Goal: Task Accomplishment & Management: Manage account settings

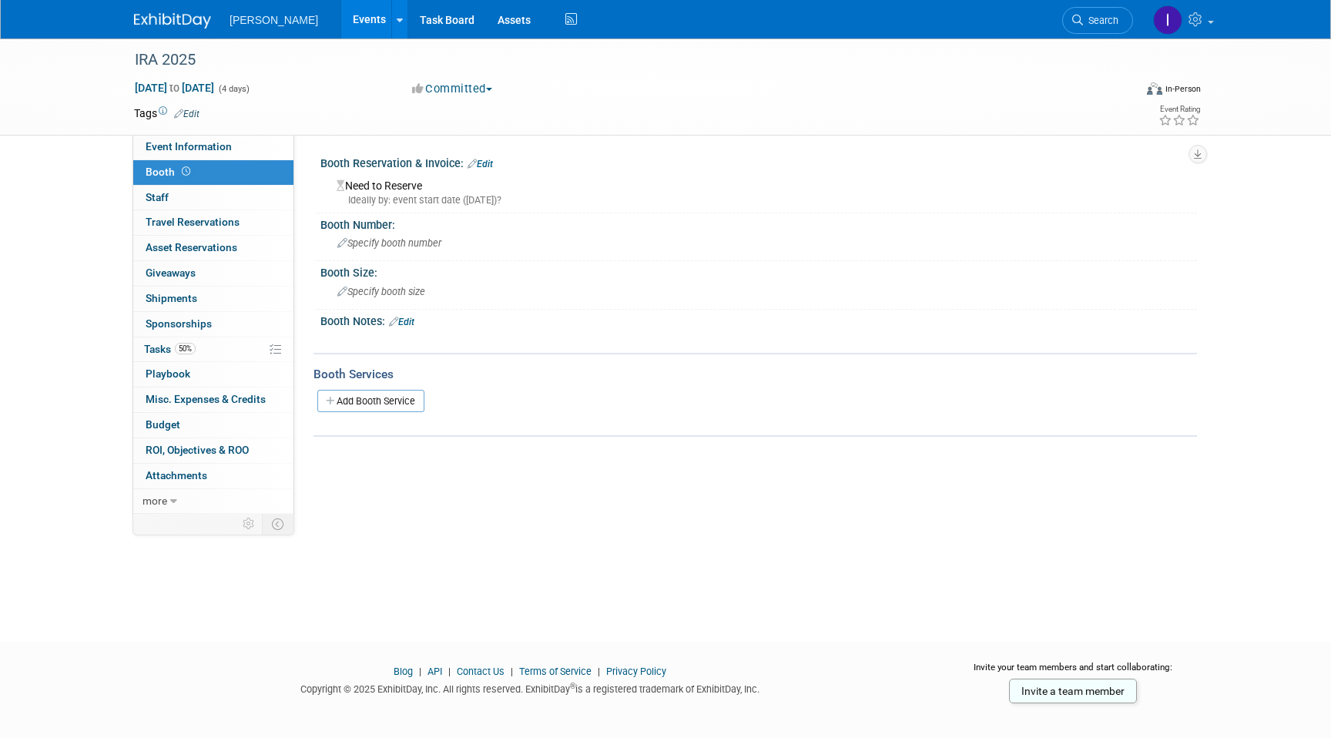
click at [361, 24] on link "Events" at bounding box center [369, 19] width 56 height 39
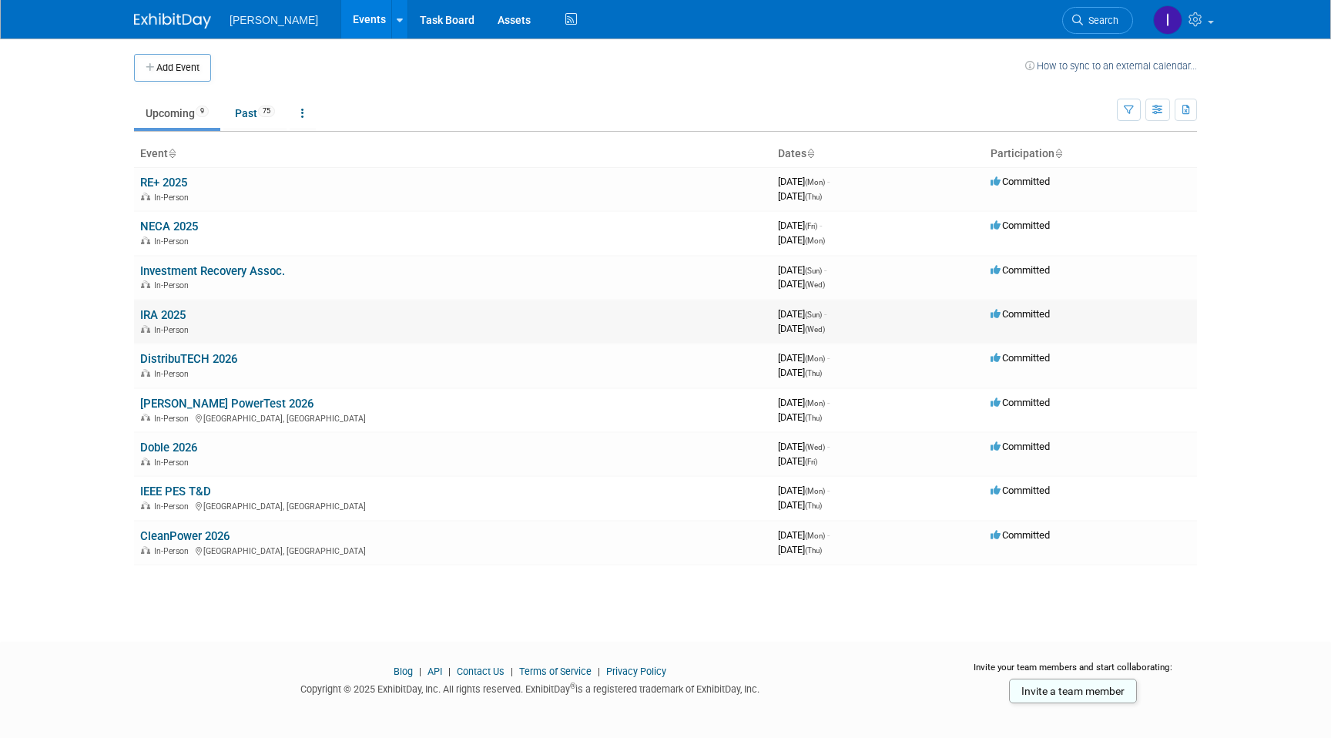
click at [171, 320] on link "IRA 2025" at bounding box center [162, 315] width 45 height 14
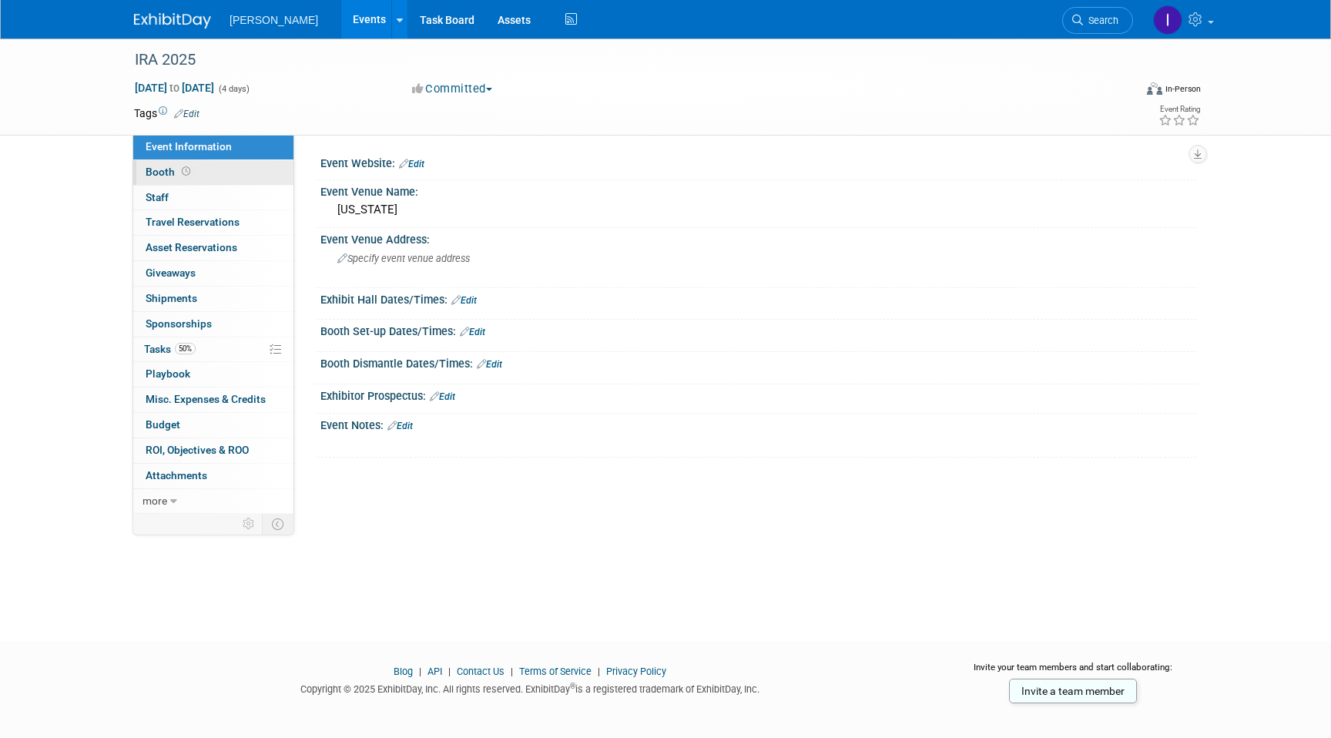
click at [207, 183] on link "Booth" at bounding box center [213, 172] width 160 height 25
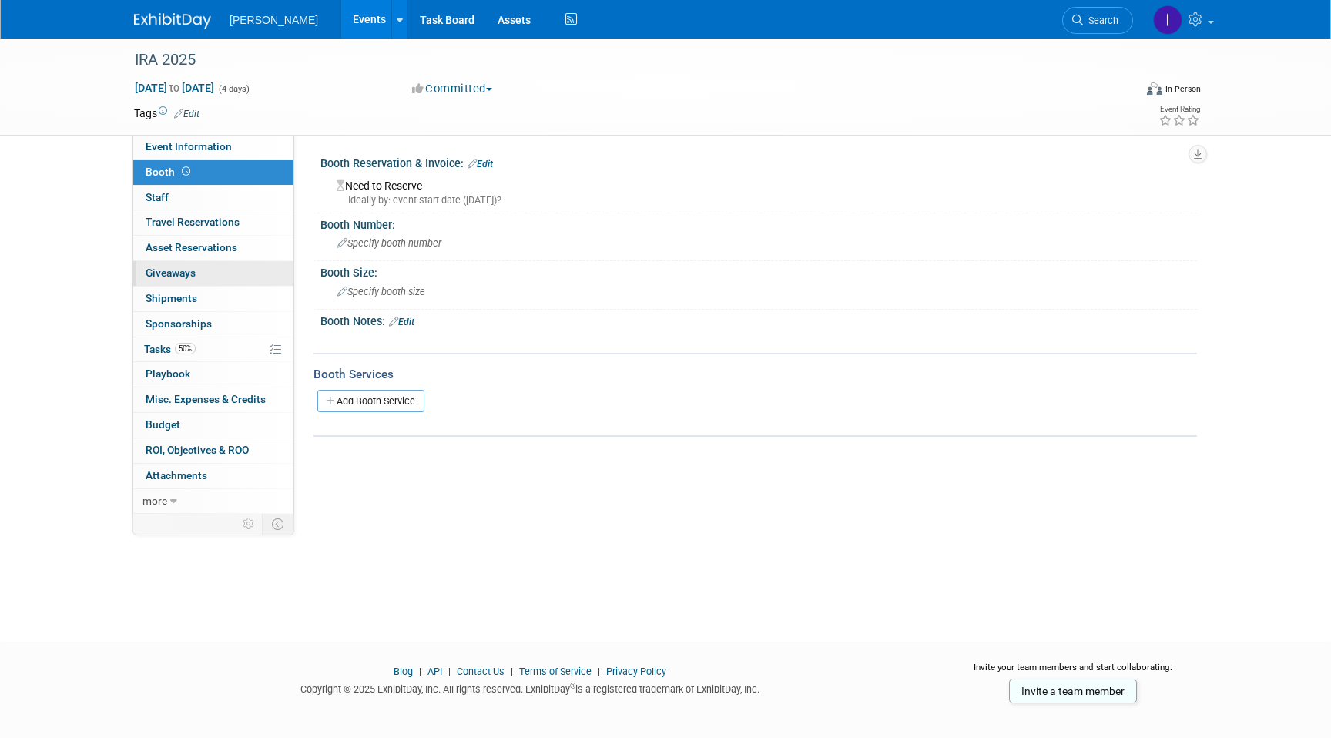
drag, startPoint x: 224, startPoint y: 261, endPoint x: 227, endPoint y: 279, distance: 18.0
click at [224, 261] on link "0 Giveaways 0" at bounding box center [213, 273] width 160 height 25
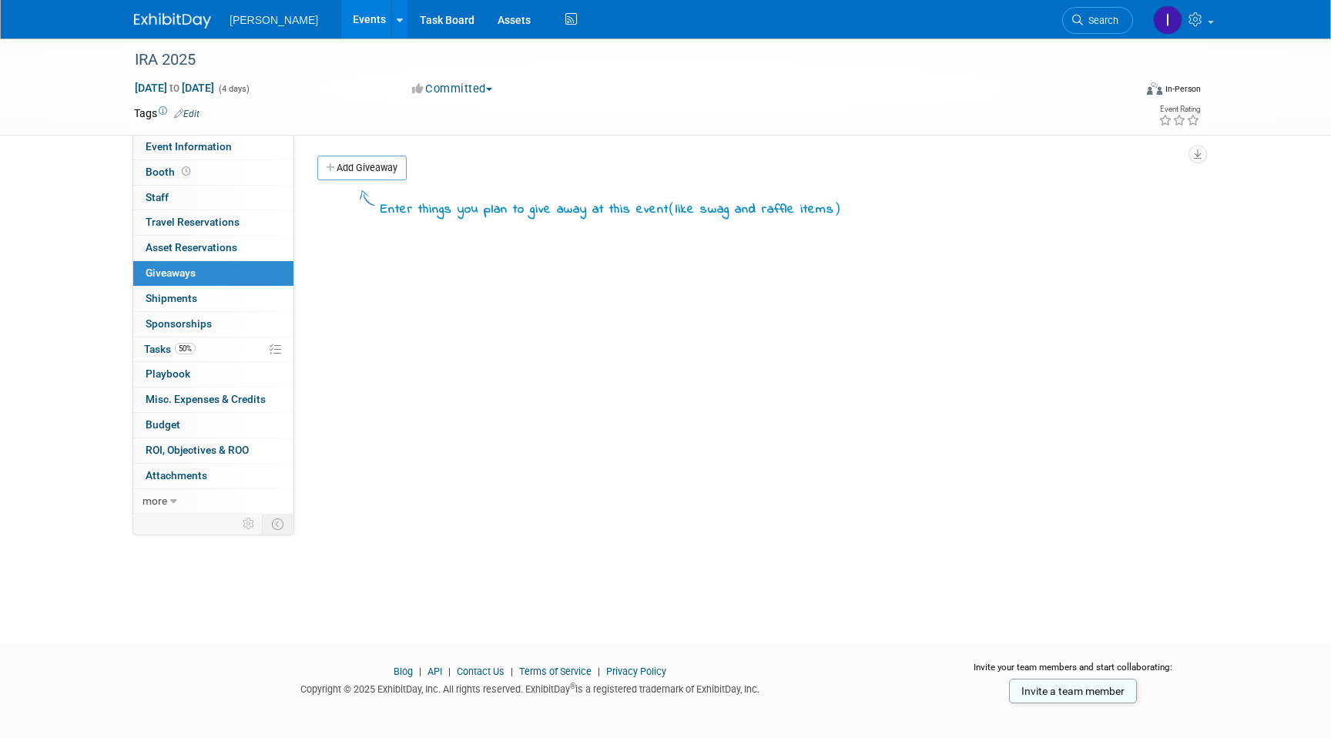
drag, startPoint x: 224, startPoint y: 325, endPoint x: 228, endPoint y: 348, distance: 23.4
click at [224, 325] on link "0 Sponsorships 0" at bounding box center [213, 324] width 160 height 25
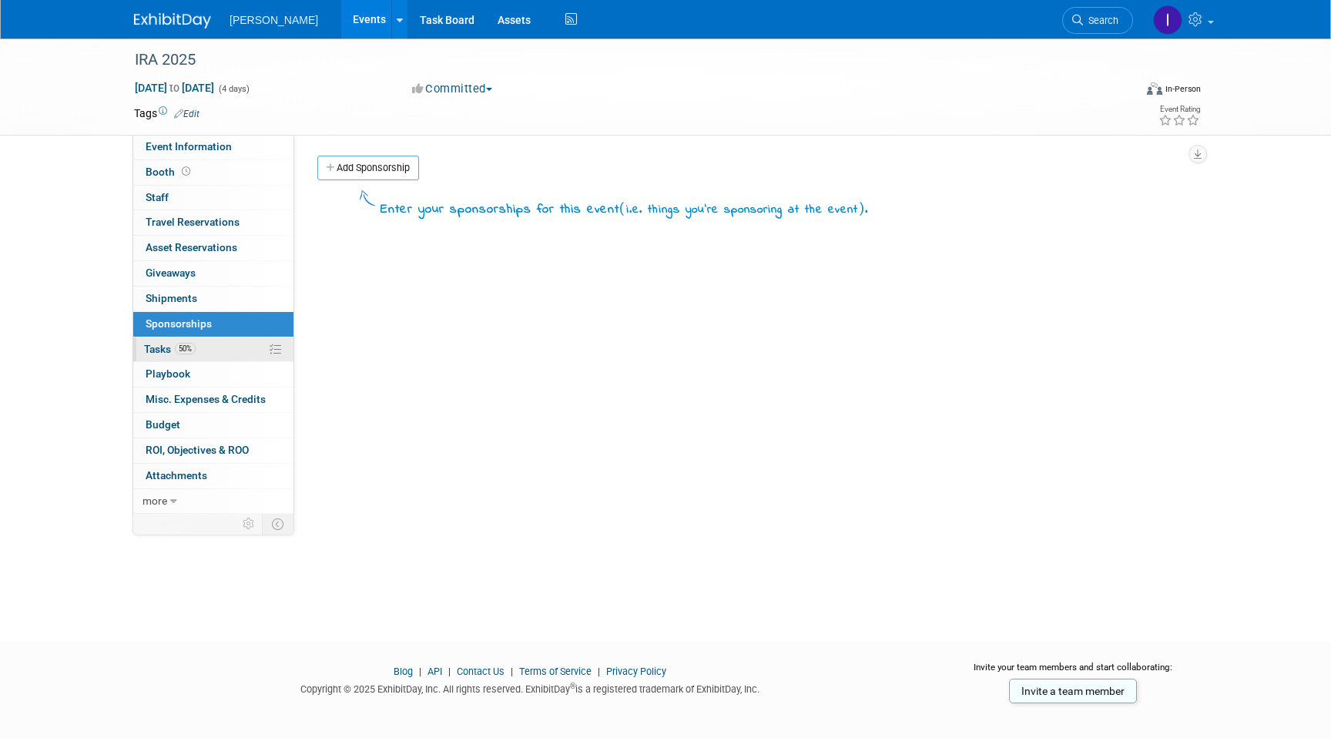
click at [216, 338] on link "50% Tasks 50%" at bounding box center [213, 349] width 160 height 25
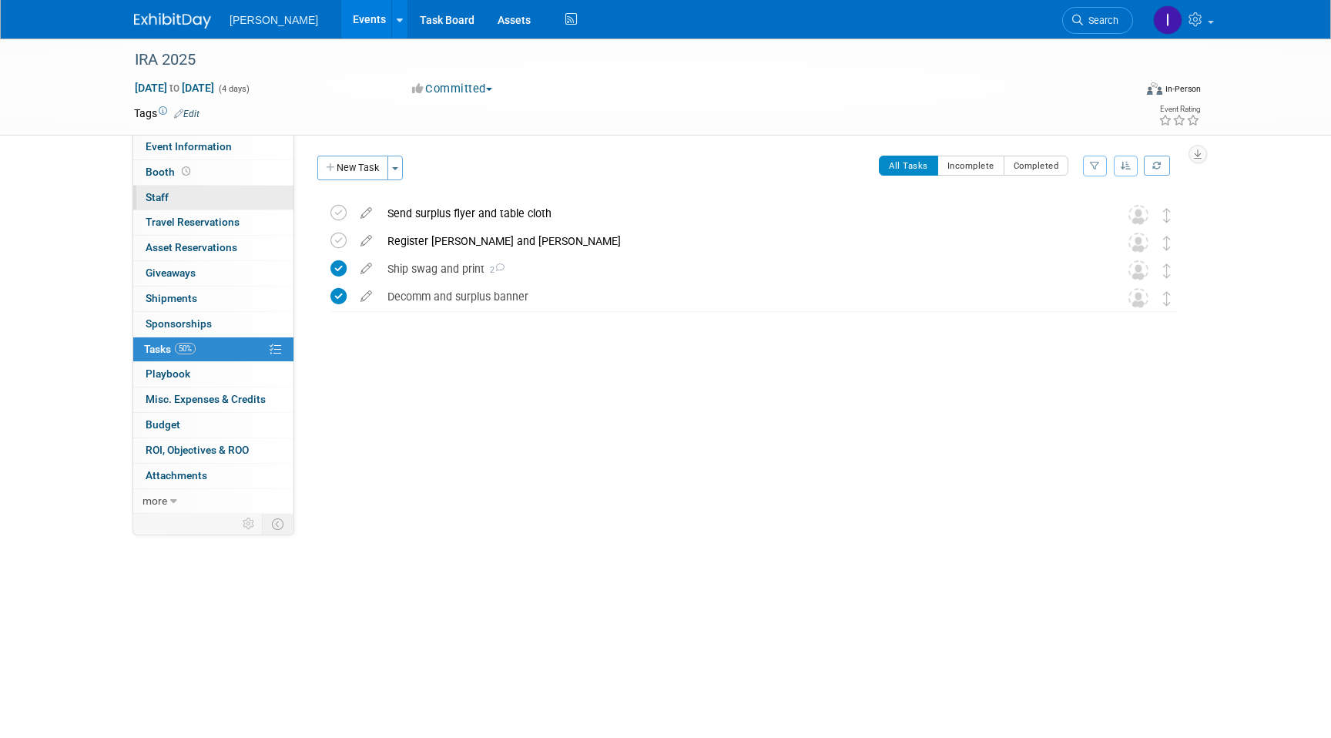
drag, startPoint x: 219, startPoint y: 193, endPoint x: 220, endPoint y: 175, distance: 18.6
click at [219, 193] on link "0 Staff 0" at bounding box center [213, 198] width 160 height 25
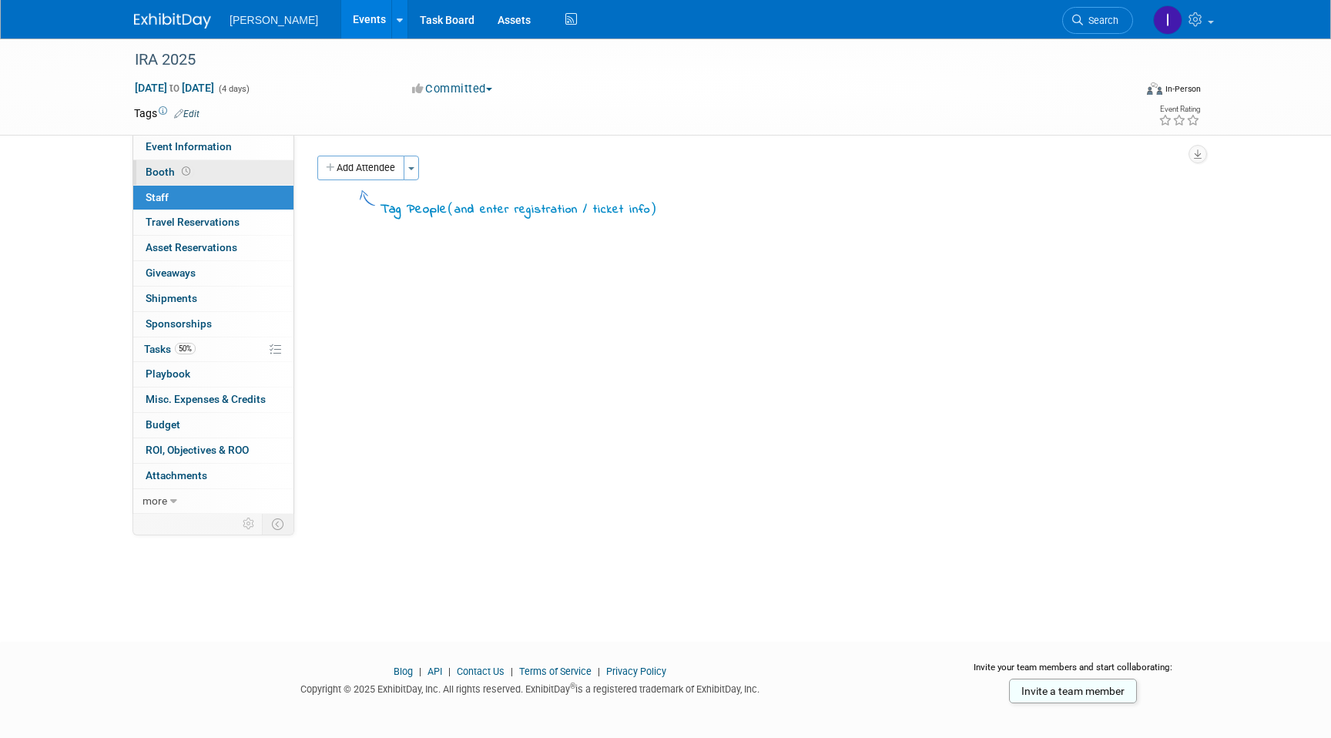
click at [220, 171] on link "Booth" at bounding box center [213, 172] width 160 height 25
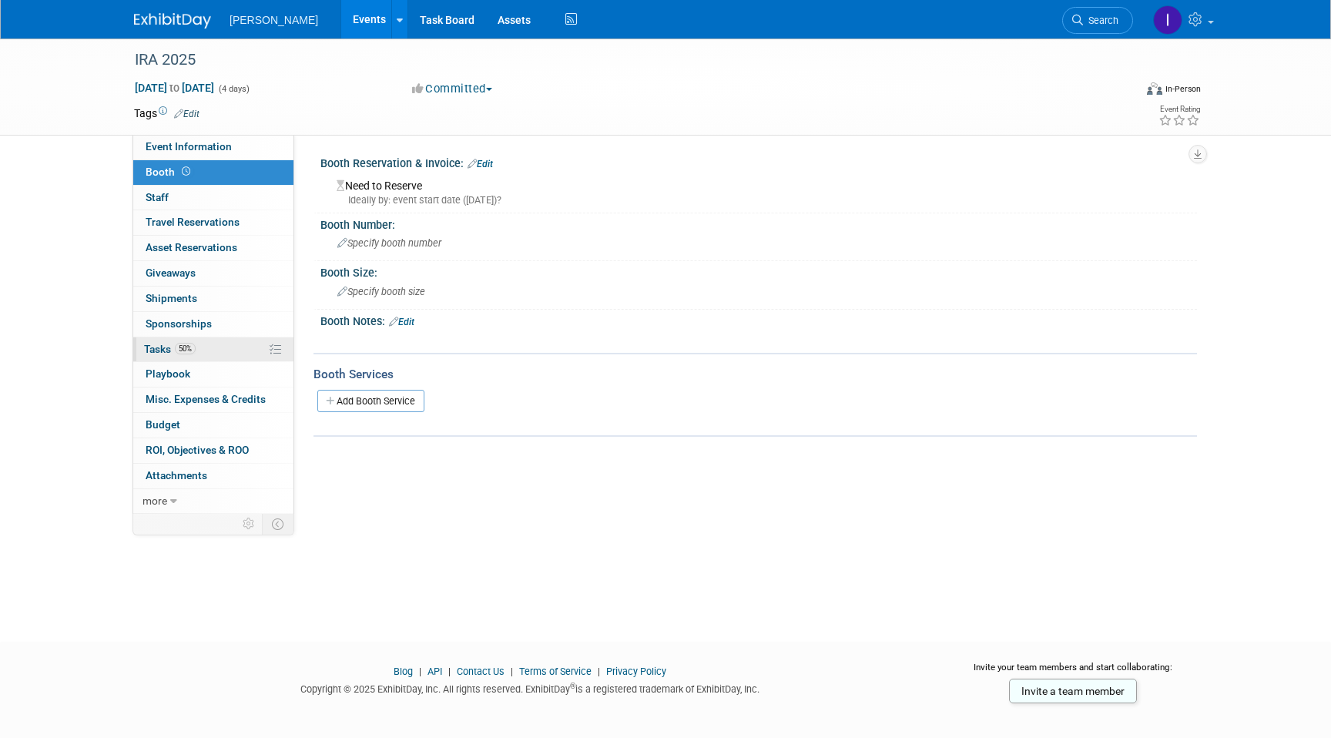
click at [186, 360] on link "50% Tasks 50%" at bounding box center [213, 349] width 160 height 25
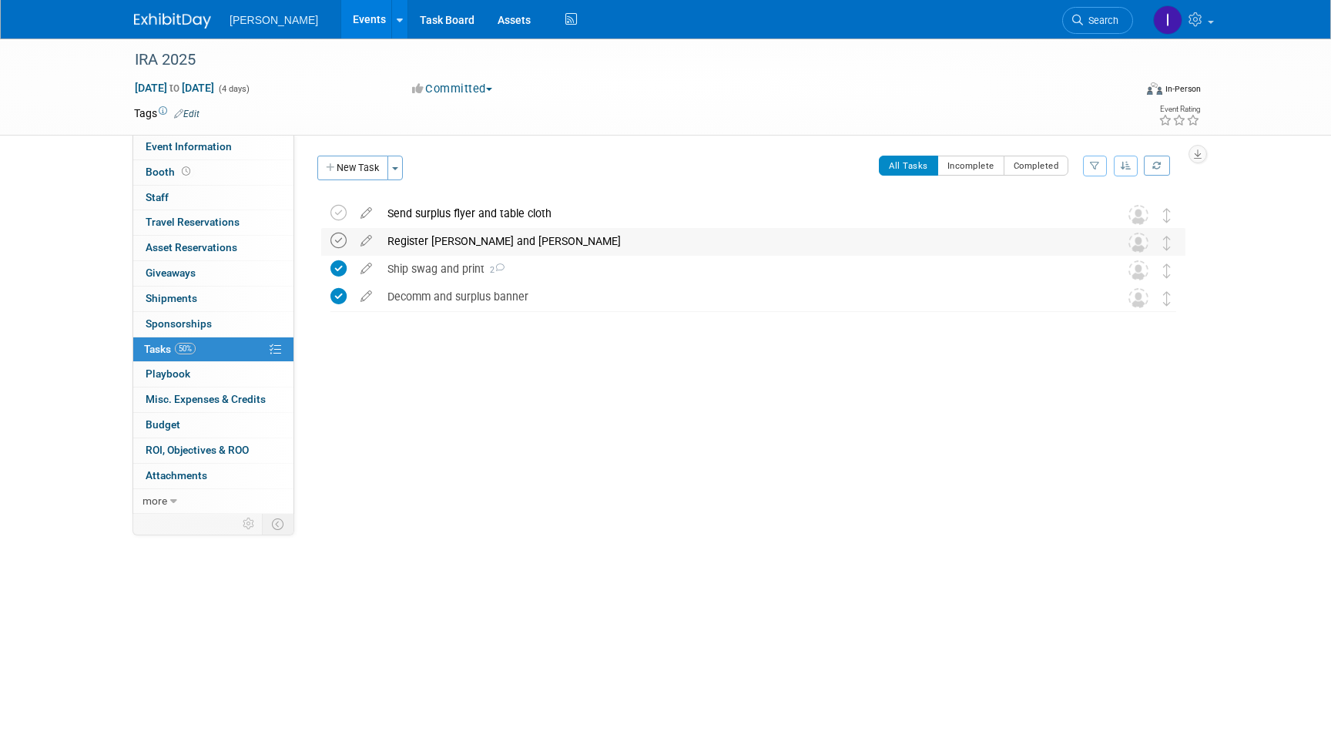
drag, startPoint x: 328, startPoint y: 241, endPoint x: 347, endPoint y: 244, distance: 18.7
click at [329, 241] on div "Register [PERSON_NAME] and [PERSON_NAME] Pro tip: Press Ctrl-Enter to submit co…" at bounding box center [753, 242] width 864 height 29
click at [341, 243] on icon at bounding box center [339, 241] width 16 height 16
